Goal: Information Seeking & Learning: Learn about a topic

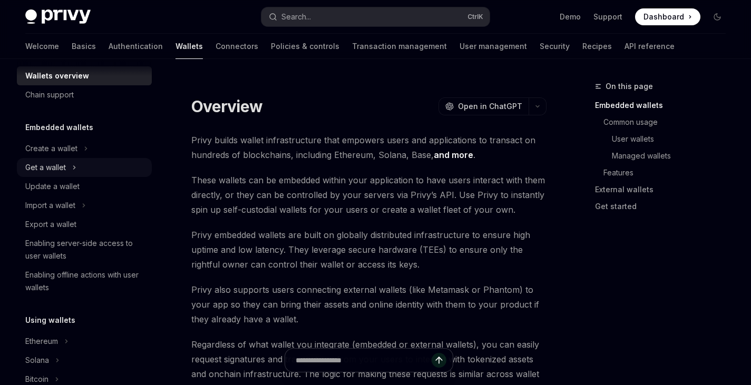
scroll to position [16, 0]
click at [625, 46] on link "API reference" at bounding box center [650, 46] width 50 height 25
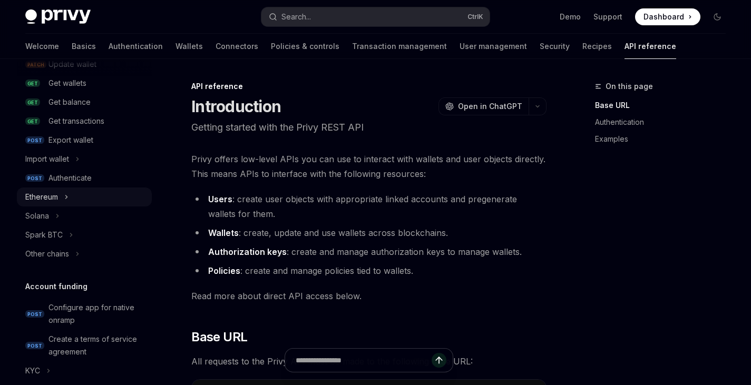
scroll to position [169, 0]
click at [66, 198] on icon "Toggle Ethereum section" at bounding box center [67, 196] width 2 height 3
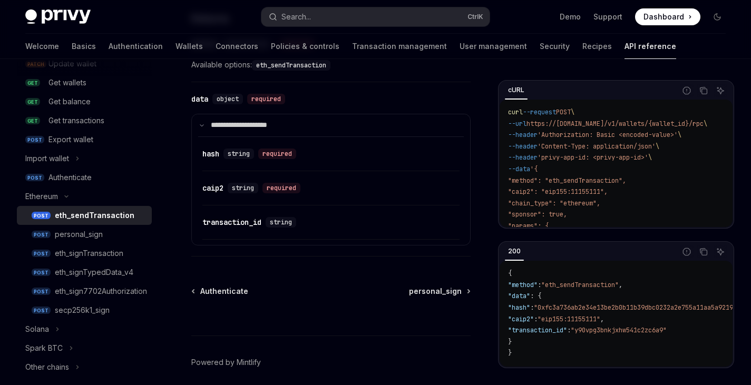
scroll to position [1351, 0]
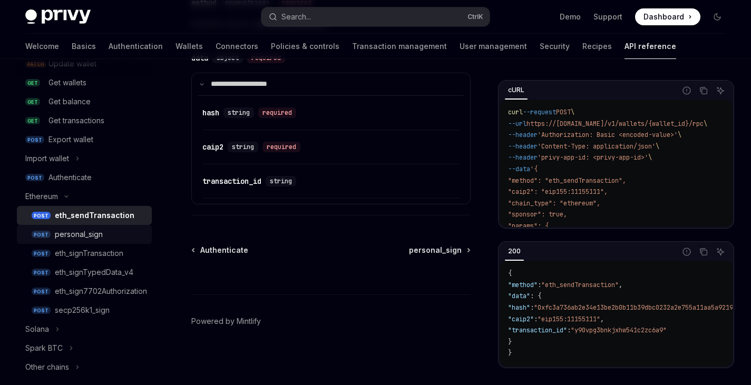
click at [106, 237] on div "personal_sign" at bounding box center [100, 234] width 91 height 13
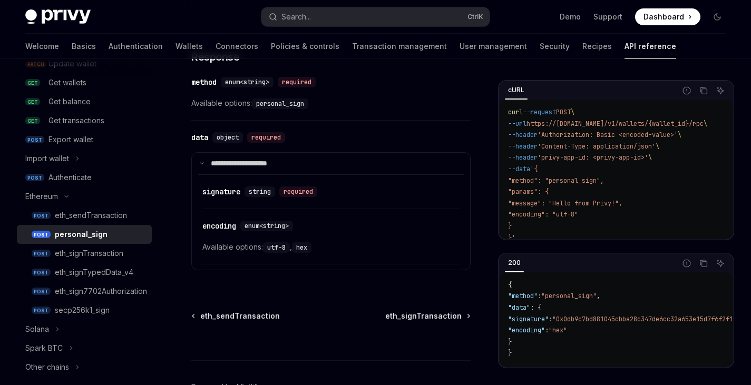
scroll to position [727, 0]
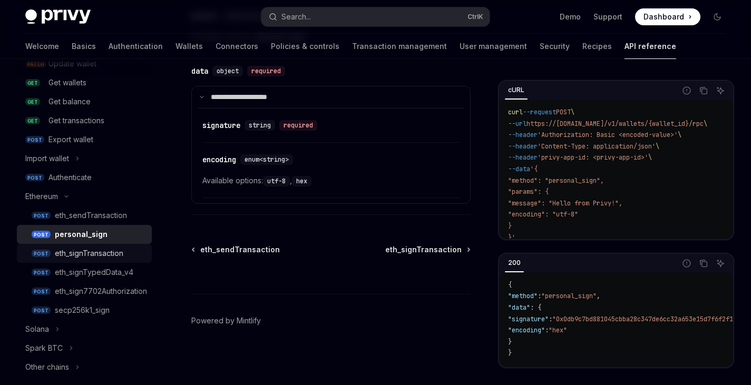
click at [111, 249] on div "eth_signTransaction" at bounding box center [89, 253] width 69 height 13
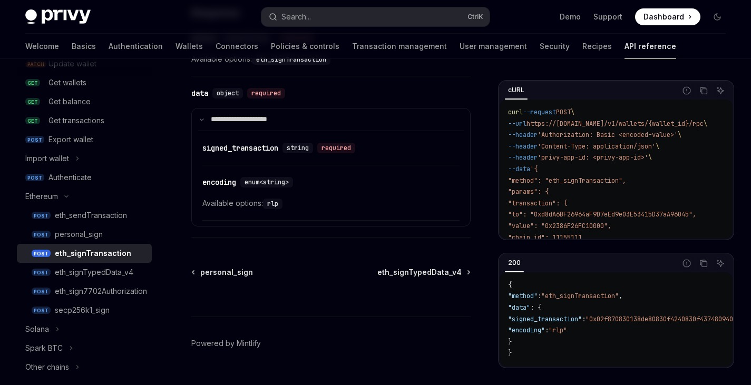
scroll to position [1060, 0]
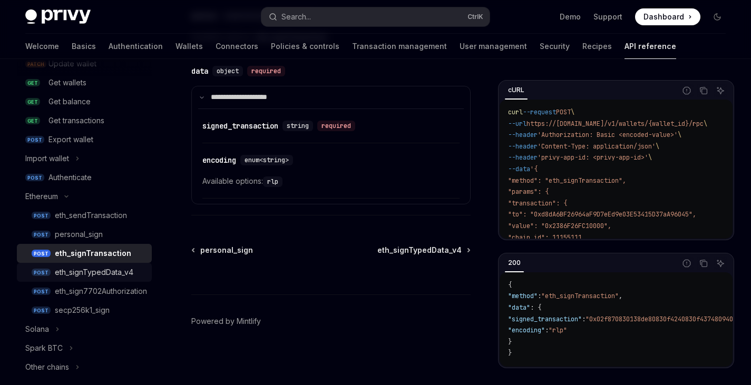
click at [131, 272] on div "eth_signTypedData_v4" at bounding box center [94, 272] width 79 height 13
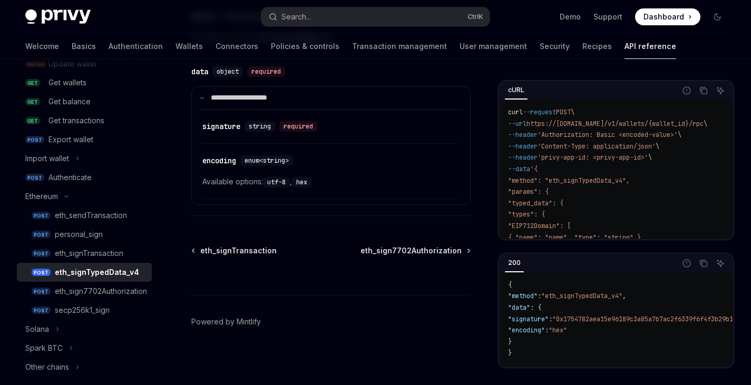
scroll to position [846, 0]
click at [111, 294] on div "eth_sign7702Authorization" at bounding box center [101, 291] width 92 height 13
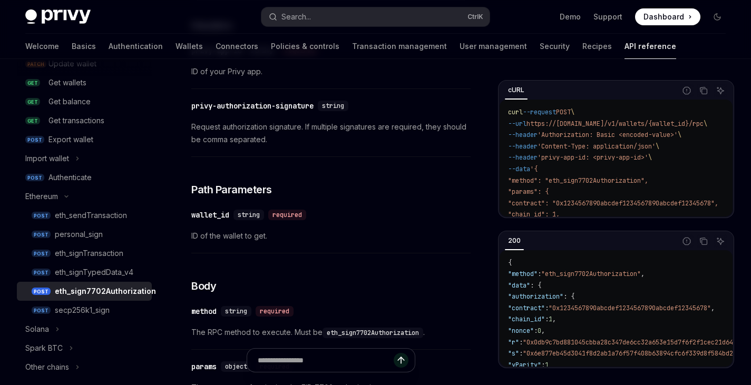
scroll to position [188, 0]
click at [114, 257] on div "eth_signTransaction" at bounding box center [89, 253] width 69 height 13
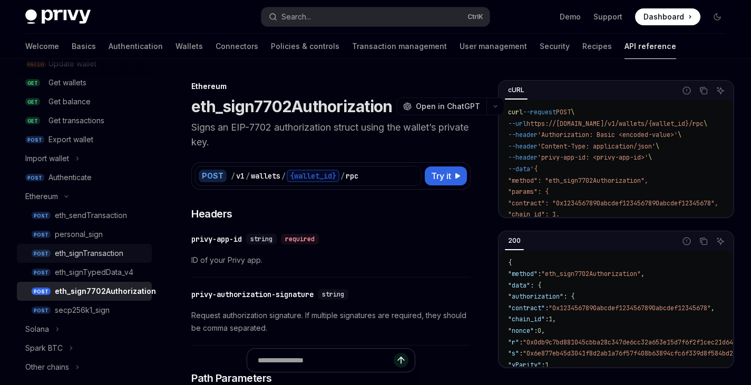
type textarea "*"
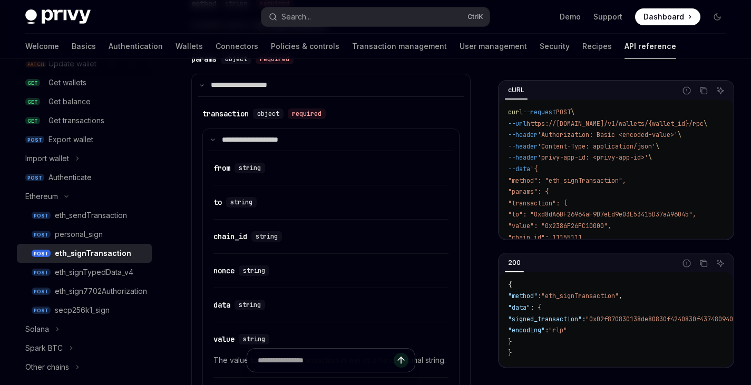
scroll to position [482, 0]
